Goal: Find specific fact

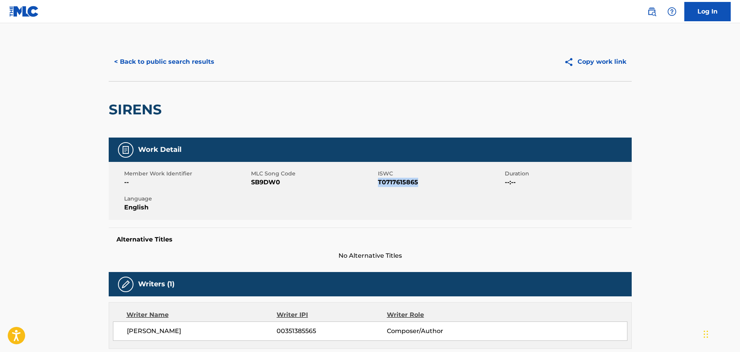
click at [174, 63] on button "< Back to public search results" at bounding box center [164, 61] width 111 height 19
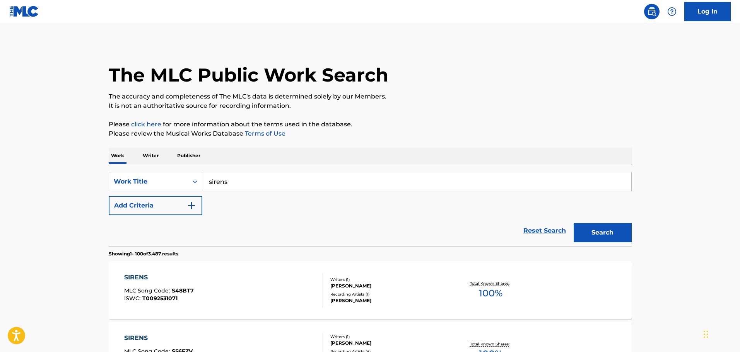
click at [317, 183] on input "sirens" at bounding box center [416, 182] width 429 height 19
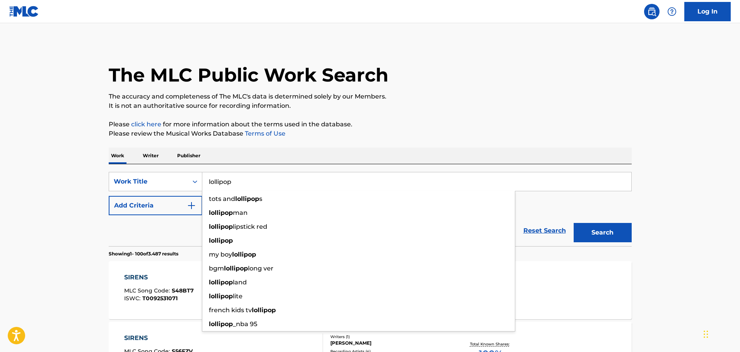
type input "lollipop"
click at [574, 223] on button "Search" at bounding box center [603, 232] width 58 height 19
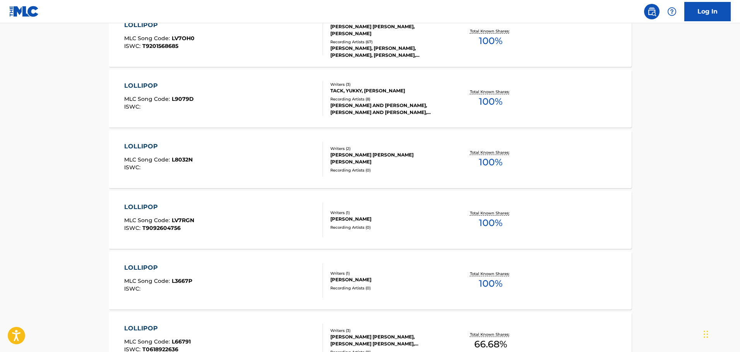
scroll to position [6061, 0]
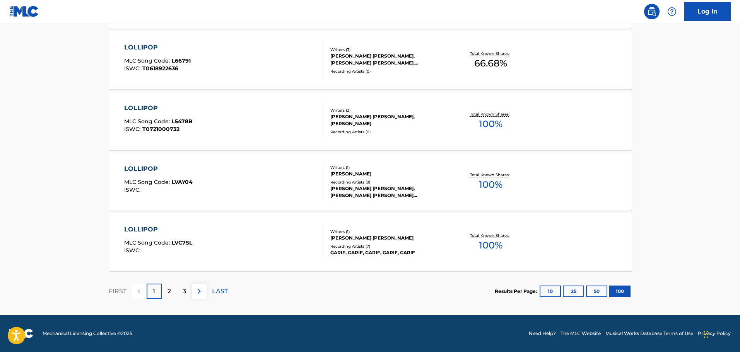
click at [200, 293] on img at bounding box center [199, 291] width 9 height 9
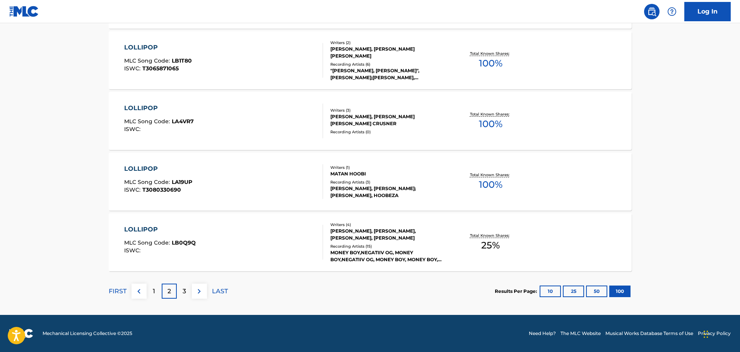
click at [182, 293] on div "3" at bounding box center [184, 291] width 15 height 15
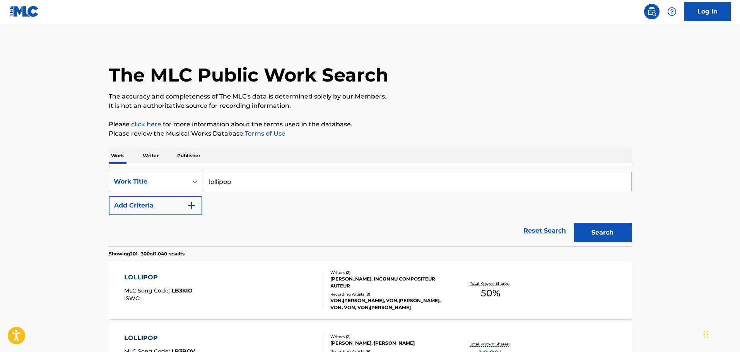
scroll to position [1036, 0]
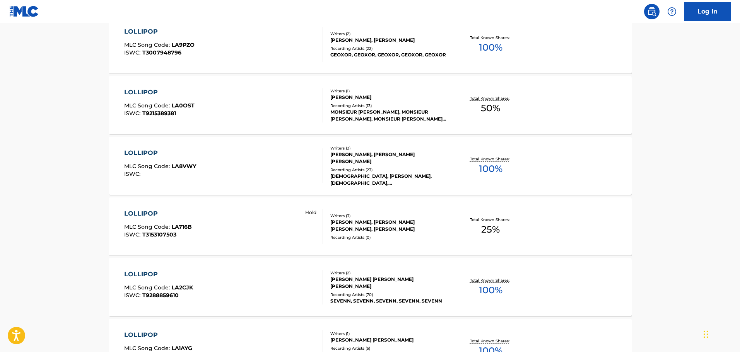
click at [197, 162] on div "LOLLIPOP MLC Song Code : LA8VWY ISWC :" at bounding box center [223, 166] width 199 height 35
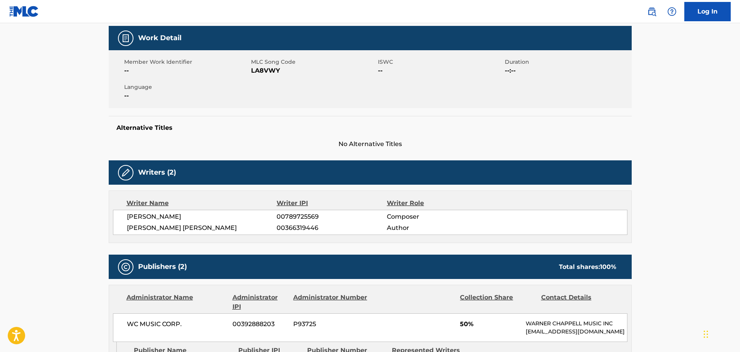
scroll to position [116, 0]
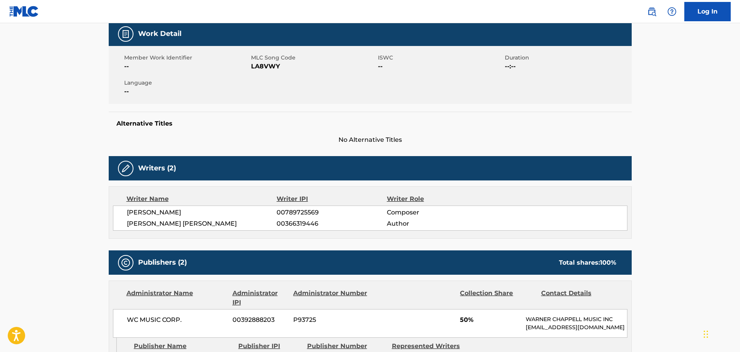
click at [268, 64] on span "LA8VWY" at bounding box center [313, 66] width 125 height 9
copy span "LA8VWY"
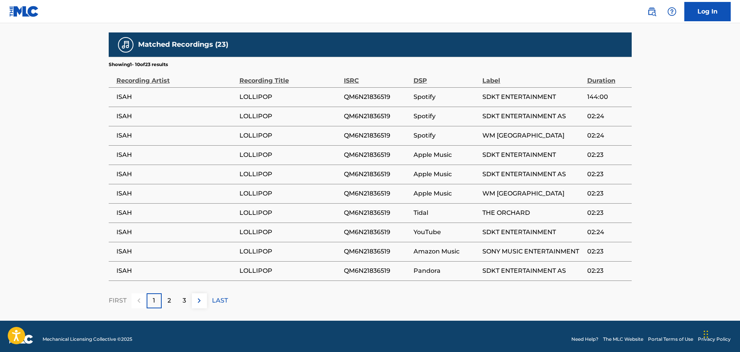
scroll to position [619, 0]
